Goal: Task Accomplishment & Management: Understand process/instructions

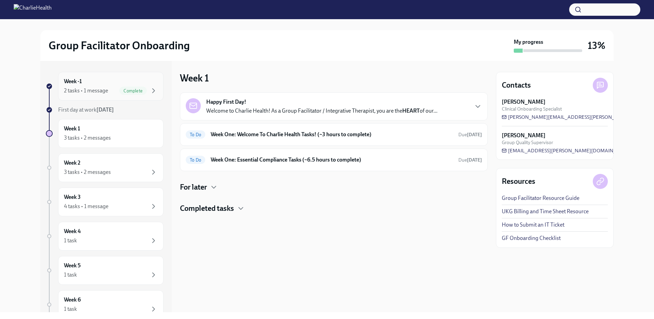
click at [79, 84] on h6 "Week -1" at bounding box center [73, 82] width 18 height 8
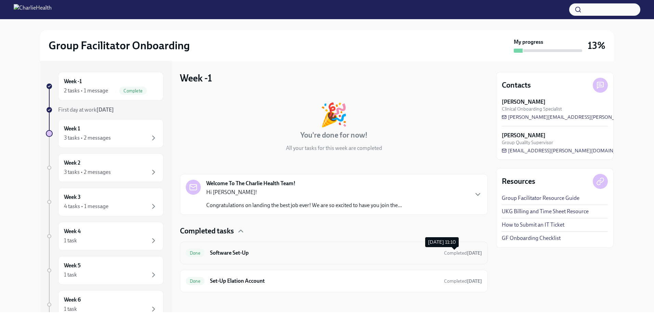
click at [444, 251] on span "Completed [DATE]" at bounding box center [463, 253] width 38 height 6
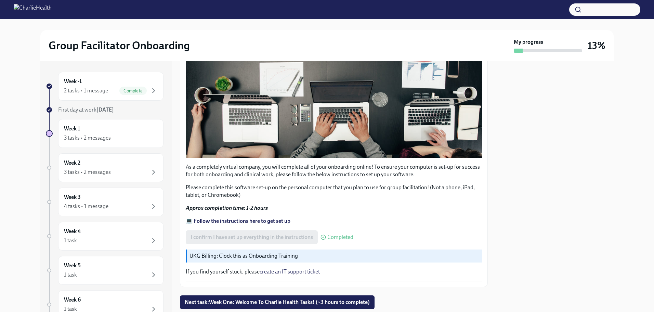
scroll to position [187, 0]
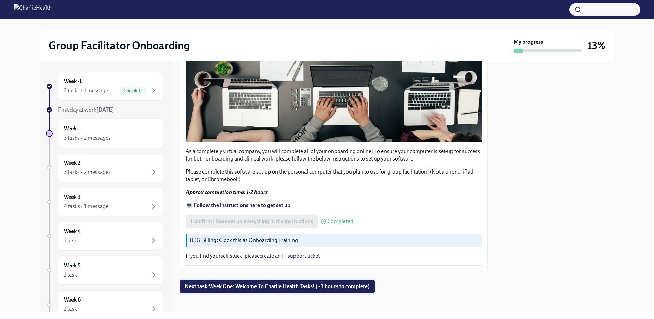
click at [241, 285] on span "Next task : Week One: Welcome To Charlie Health Tasks! (~3 hours to complete)" at bounding box center [277, 286] width 185 height 7
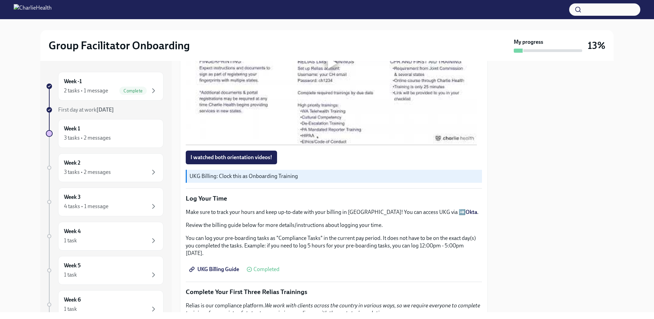
scroll to position [616, 0]
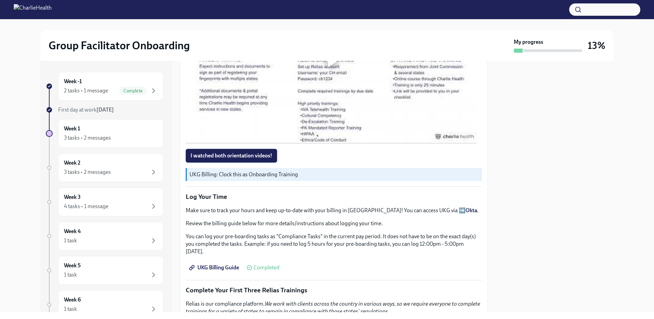
click at [244, 152] on span "I watched both orientation videos!" at bounding box center [231, 155] width 82 height 7
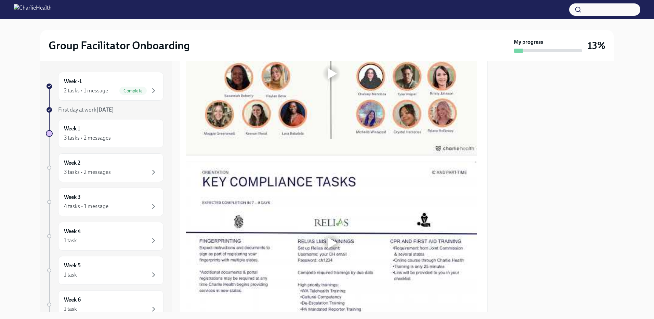
scroll to position [433, 0]
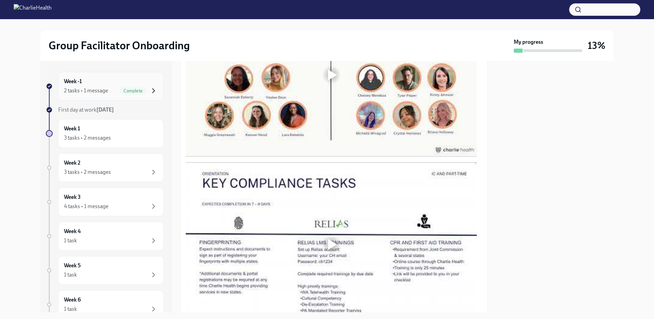
click at [150, 91] on icon "button" at bounding box center [153, 91] width 8 height 8
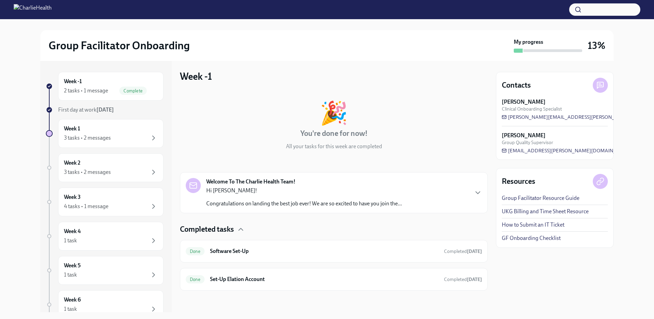
scroll to position [2, 0]
click at [129, 135] on div "3 tasks • 2 messages" at bounding box center [111, 138] width 94 height 8
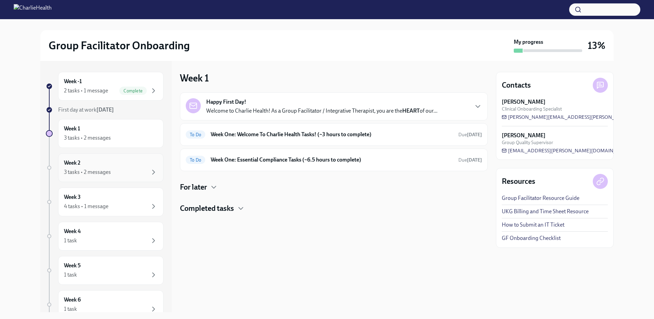
click at [84, 170] on div "3 tasks • 2 messages" at bounding box center [87, 172] width 47 height 8
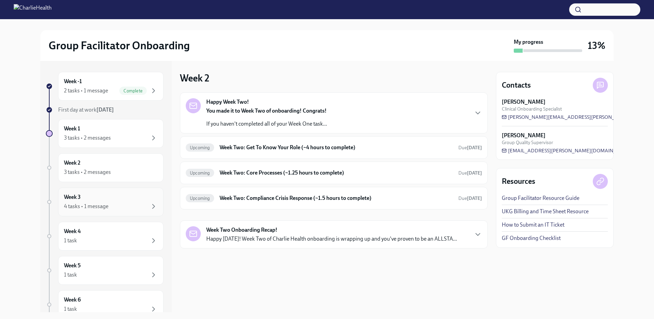
click at [80, 197] on h6 "Week 3" at bounding box center [72, 197] width 17 height 8
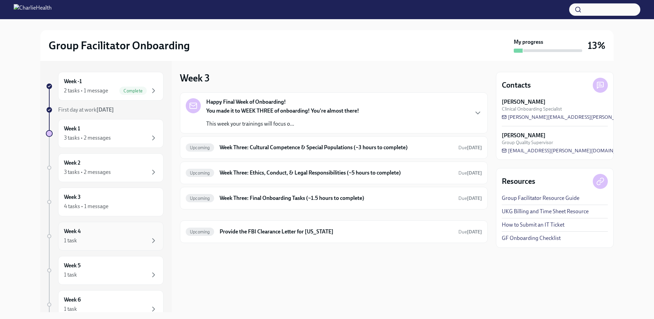
click at [77, 226] on div "Week 4 1 task" at bounding box center [110, 236] width 105 height 29
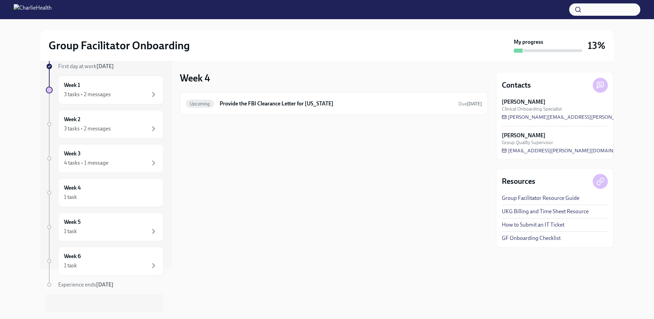
scroll to position [47, 0]
click at [80, 218] on h6 "Week 5" at bounding box center [72, 218] width 17 height 8
click at [79, 252] on h6 "Week 6" at bounding box center [72, 253] width 17 height 8
